Goal: Task Accomplishment & Management: Manage account settings

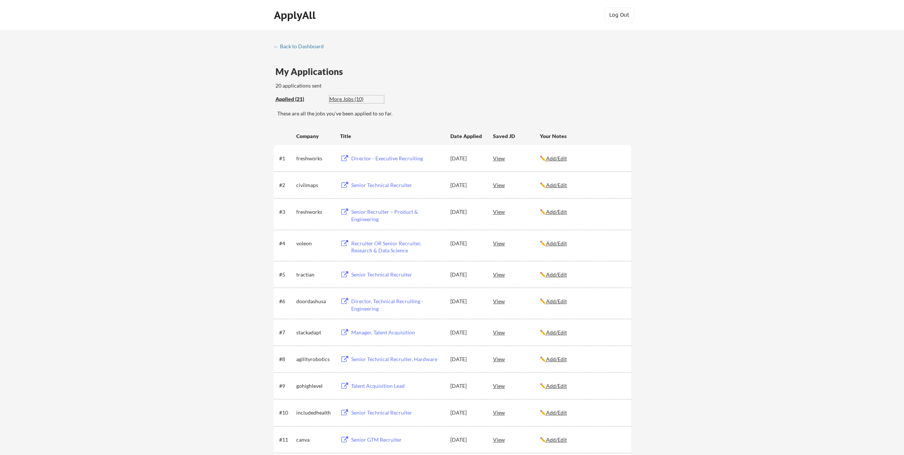
click at [347, 99] on div "More Jobs (10)" at bounding box center [356, 98] width 55 height 7
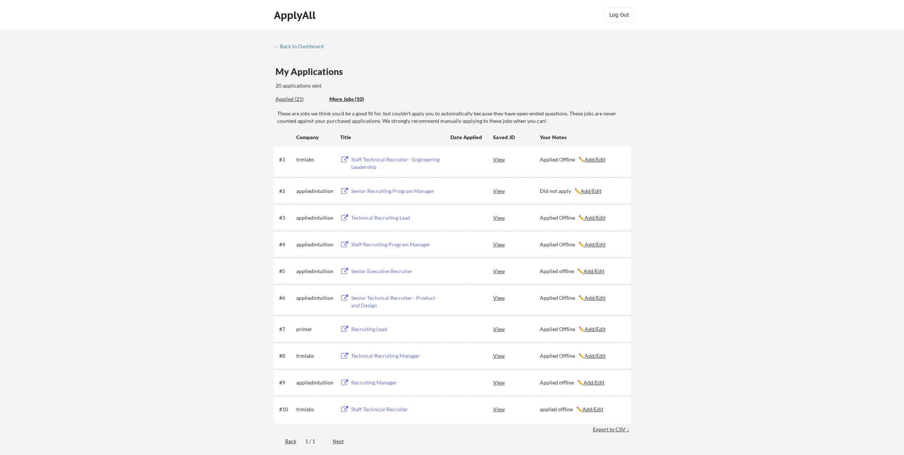
click at [279, 101] on div "Applied (21)" at bounding box center [299, 98] width 48 height 7
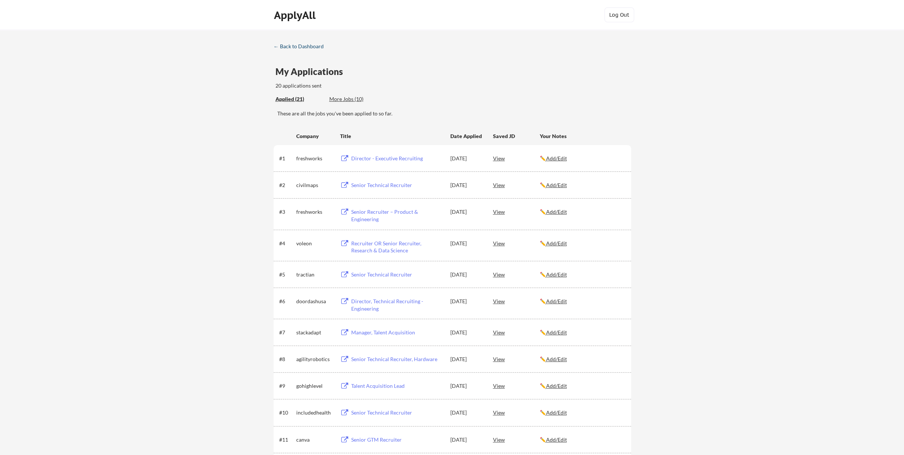
click at [288, 48] on div "← Back to Dashboard" at bounding box center [302, 46] width 56 height 5
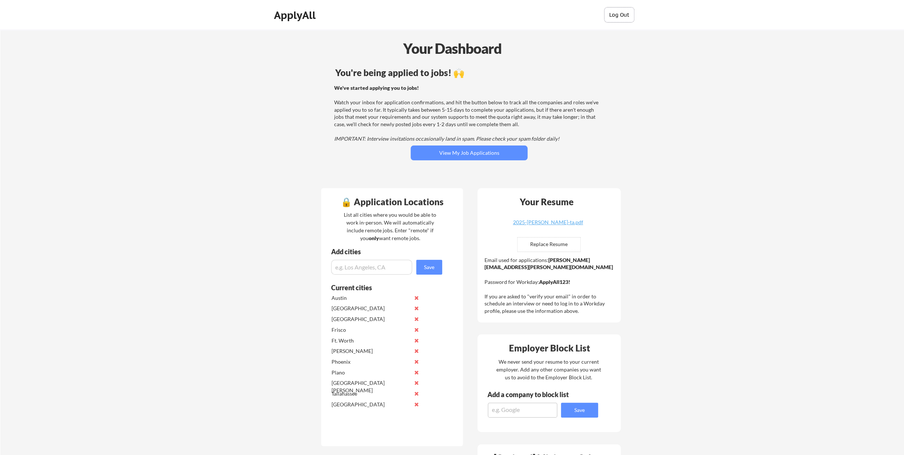
click at [627, 15] on button "Log Out" at bounding box center [619, 14] width 30 height 15
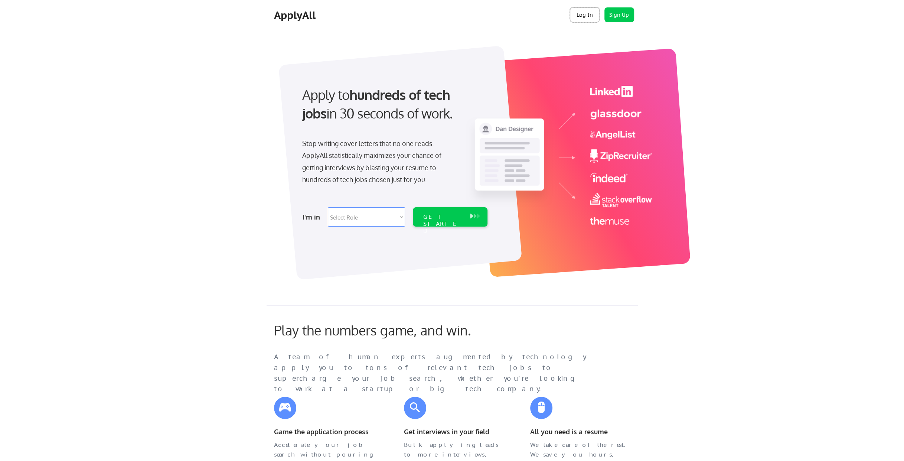
click at [581, 16] on button "Log In" at bounding box center [585, 14] width 30 height 15
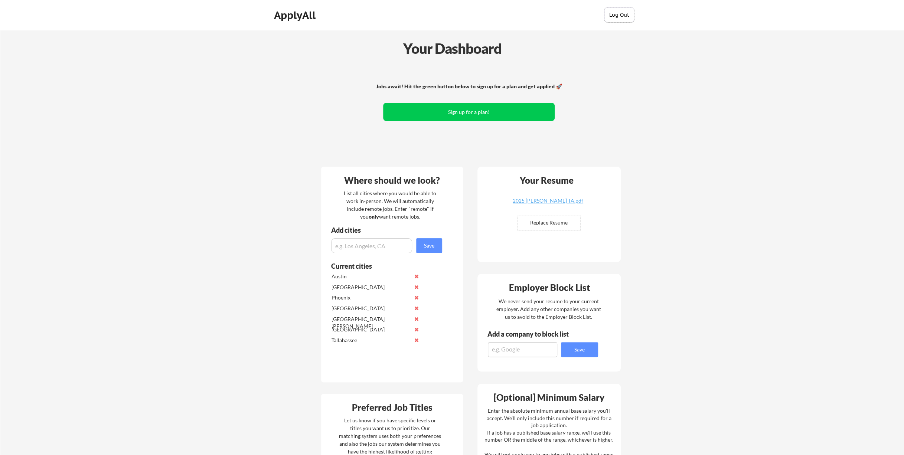
click at [622, 16] on button "Log Out" at bounding box center [619, 14] width 30 height 15
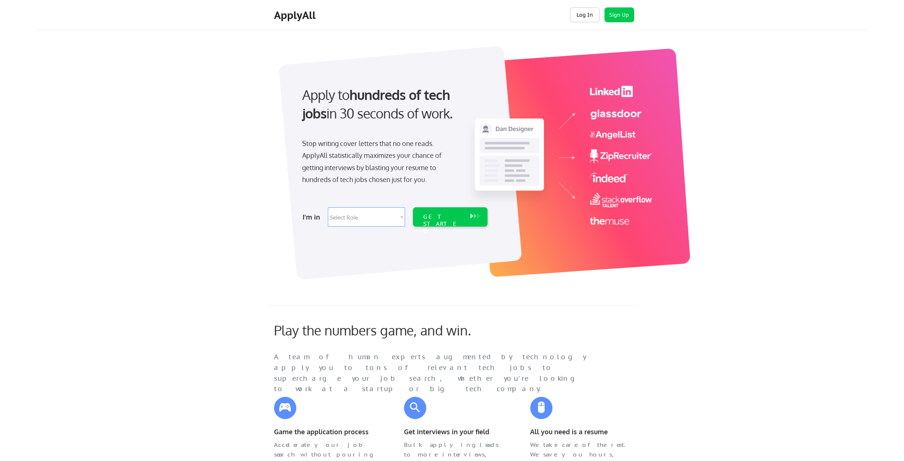
click at [586, 14] on button "Log In" at bounding box center [585, 14] width 30 height 15
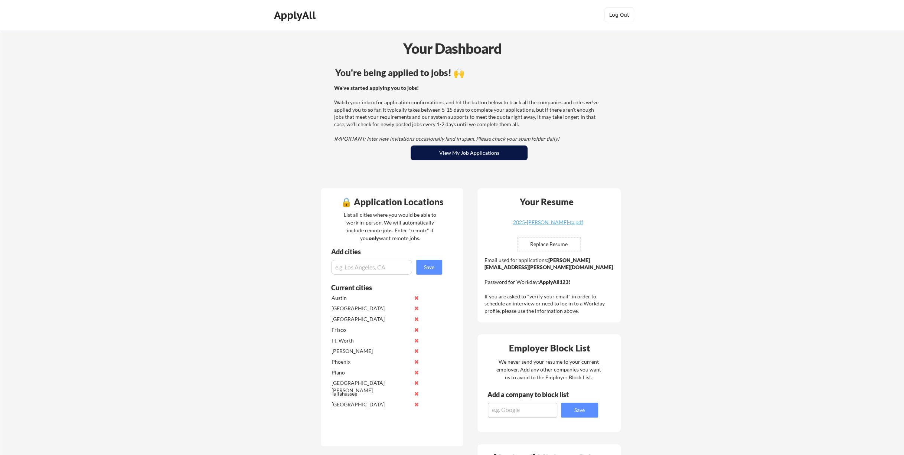
click at [458, 151] on button "View My Job Applications" at bounding box center [469, 152] width 117 height 15
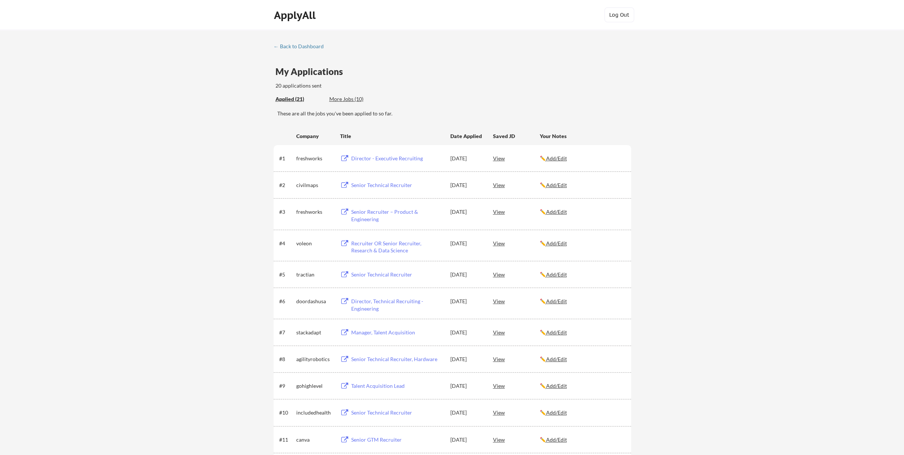
click at [348, 99] on div "More Jobs (10)" at bounding box center [356, 98] width 55 height 7
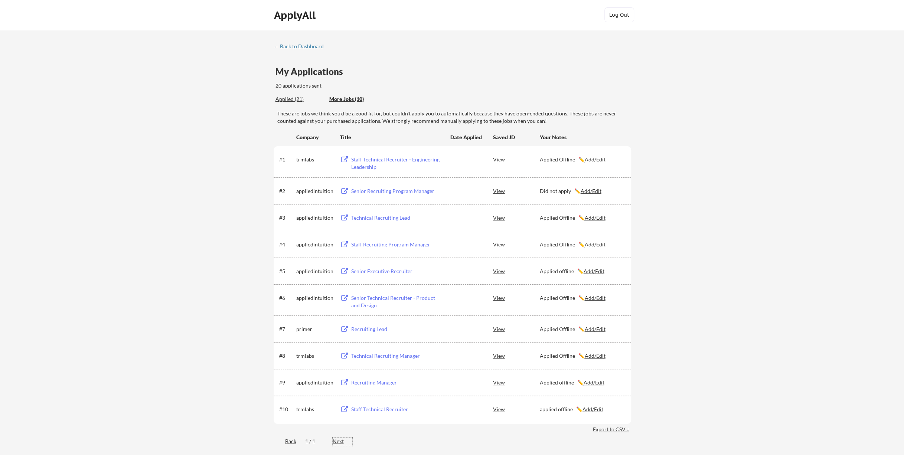
click at [338, 441] on div "Next" at bounding box center [343, 441] width 20 height 7
